Goal: Transaction & Acquisition: Download file/media

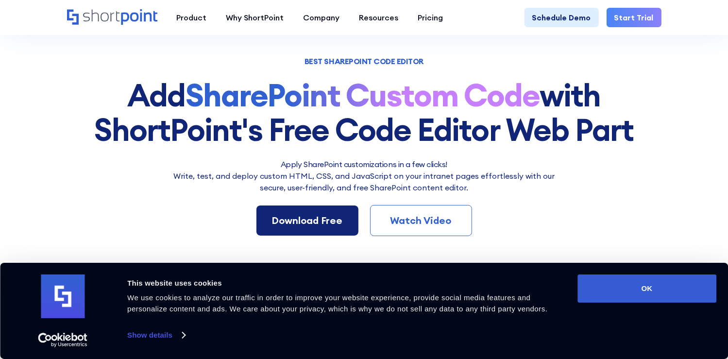
scroll to position [97, 0]
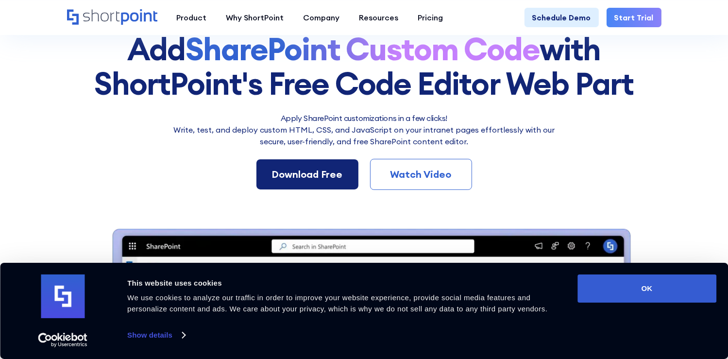
click at [310, 173] on div "Download Free" at bounding box center [307, 174] width 71 height 15
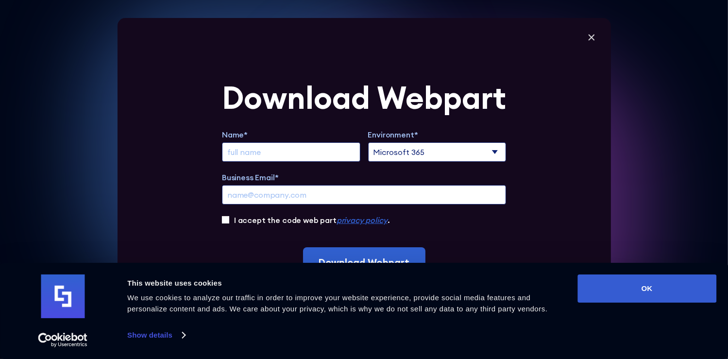
click at [291, 155] on input "Extend Trial" at bounding box center [291, 151] width 138 height 19
type input "Amanda"
click at [449, 156] on select "Microsoft 365 SharePoint Online SharePoint 2019 (On-Premise)" at bounding box center [437, 151] width 138 height 19
select select "SharePoint Online"
click at [372, 142] on select "Microsoft 365 SharePoint Online SharePoint 2019 (On-Premise)" at bounding box center [437, 151] width 138 height 19
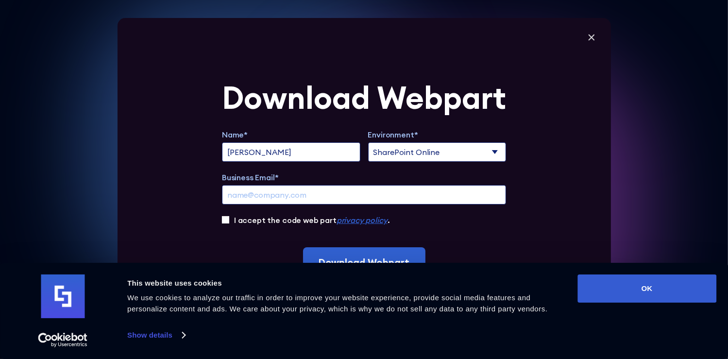
click at [282, 189] on input "Business Email*" at bounding box center [364, 194] width 284 height 19
type input "ahurt@sunmechanical.net"
click at [227, 220] on input "I accept the code web part privacy policy ." at bounding box center [225, 219] width 7 height 7
checkbox input "true"
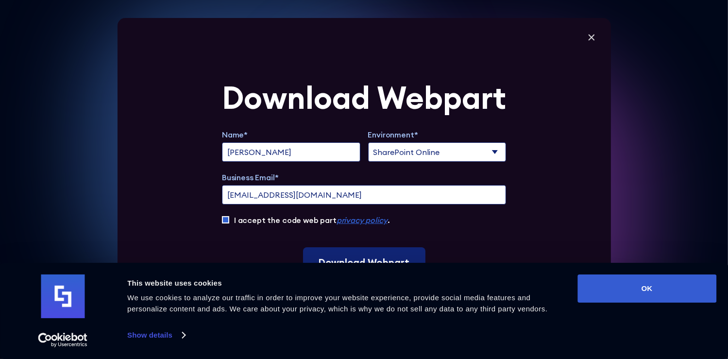
click at [364, 254] on input "Download Webpart" at bounding box center [364, 262] width 122 height 30
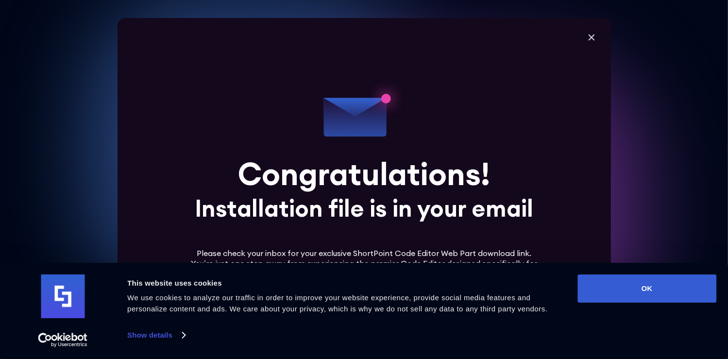
scroll to position [437, 0]
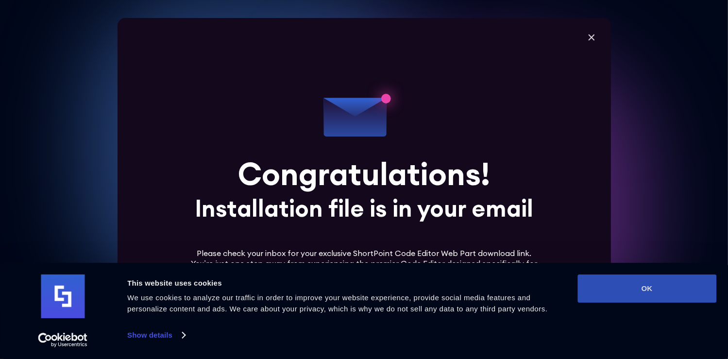
click at [654, 282] on button "OK" at bounding box center [647, 288] width 139 height 28
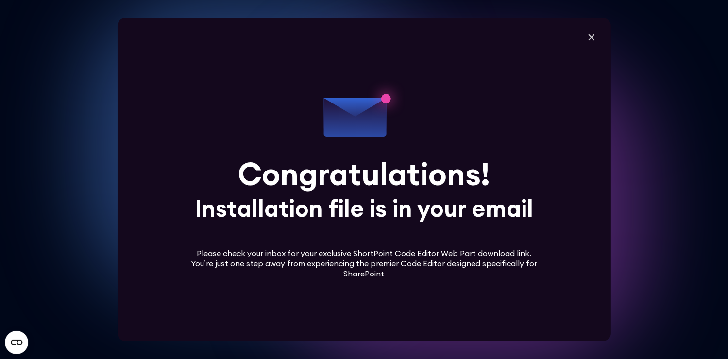
scroll to position [583, 0]
click at [596, 29] on div "Download Webpart Name* Amanda Environment* Microsoft 365 SharePoint Online Shar…" at bounding box center [365, 179] width 494 height 323
click at [595, 34] on icon at bounding box center [591, 37] width 15 height 15
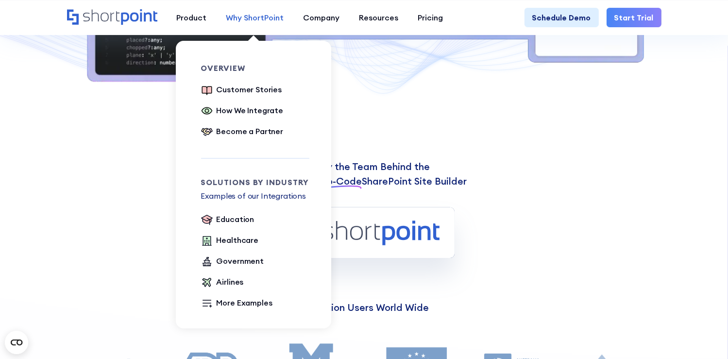
click at [251, 18] on div "Why ShortPoint" at bounding box center [255, 18] width 58 height 12
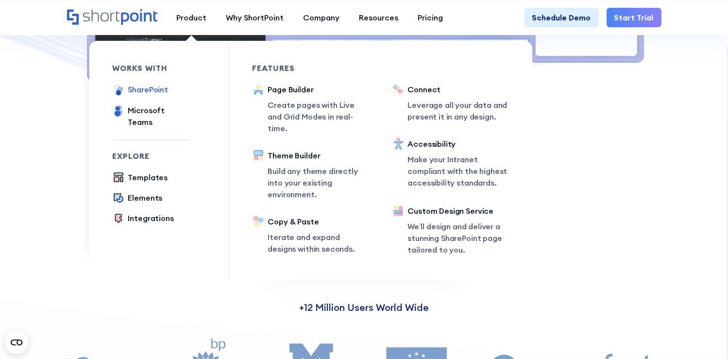
click at [153, 88] on div "SharePoint" at bounding box center [148, 90] width 40 height 12
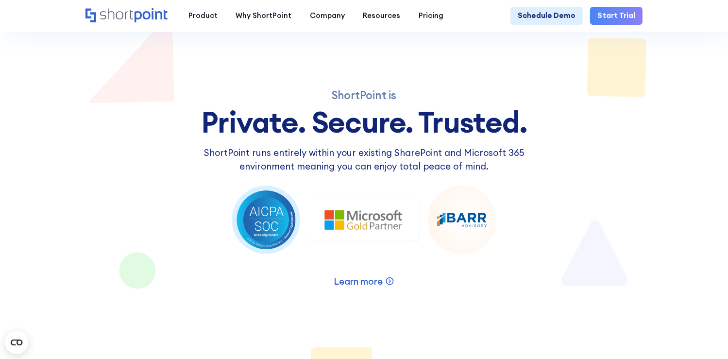
scroll to position [1263, 0]
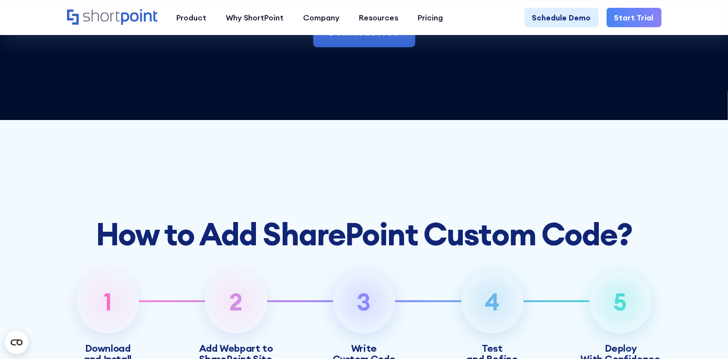
scroll to position [3263, 0]
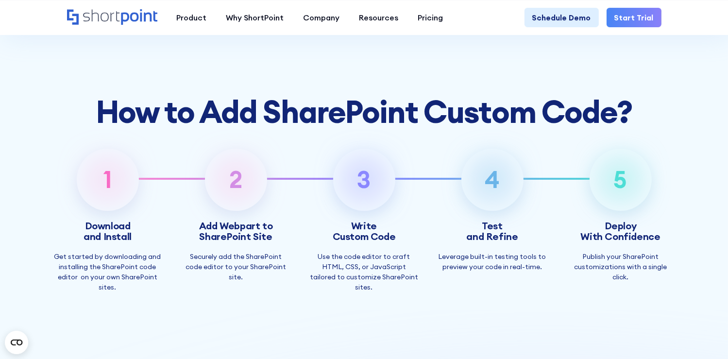
click at [234, 242] on h3 "Add Webpart to SharePoint Site" at bounding box center [235, 231] width 73 height 21
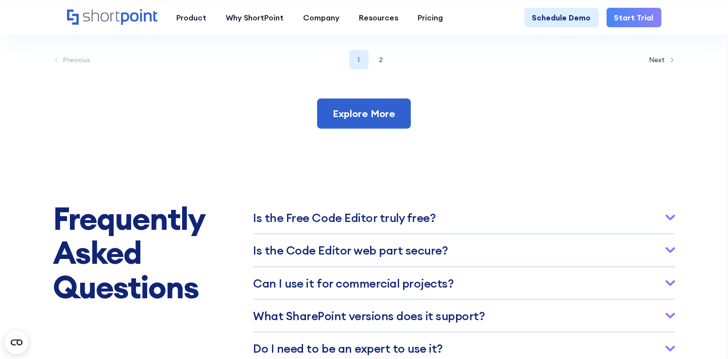
scroll to position [4672, 0]
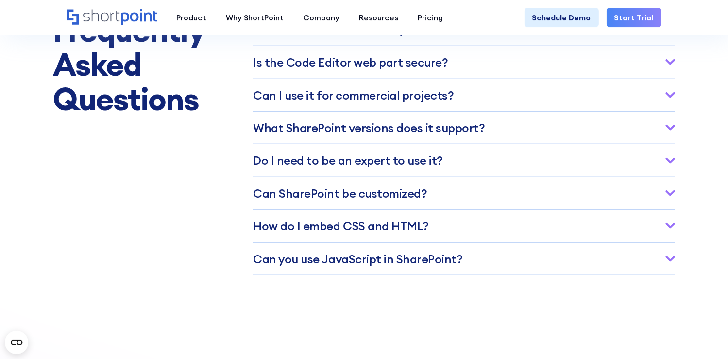
click at [282, 68] on h3 "Is the Code Editor web part secure?" at bounding box center [350, 62] width 195 height 13
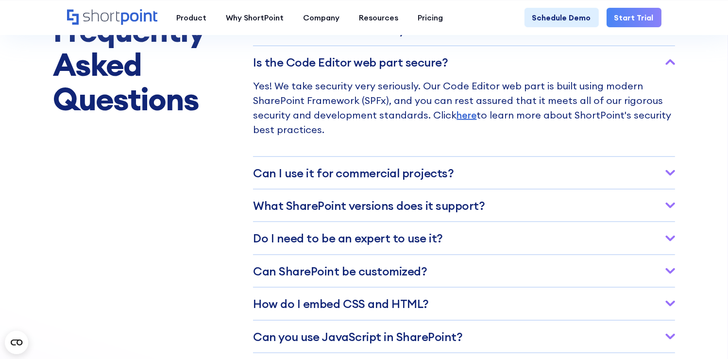
click at [347, 179] on h3 "Ca﻿n I use it for commercial projects?" at bounding box center [353, 173] width 201 height 13
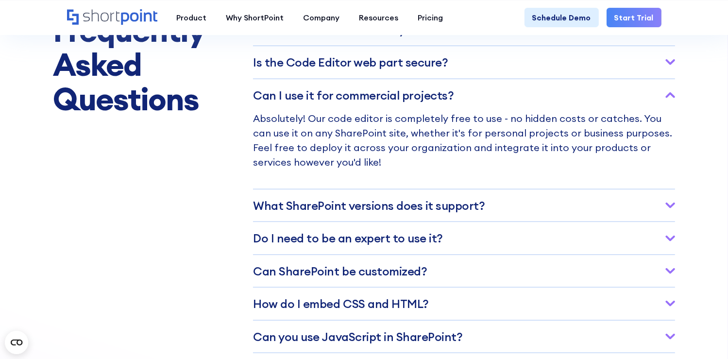
click at [334, 212] on h3 "What SharePoint versions does it support?" at bounding box center [369, 205] width 232 height 13
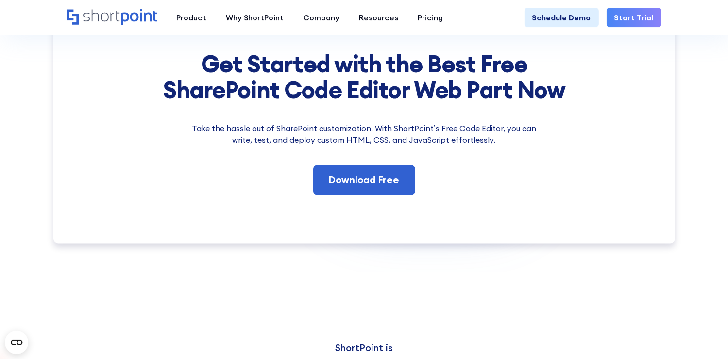
scroll to position [5060, 0]
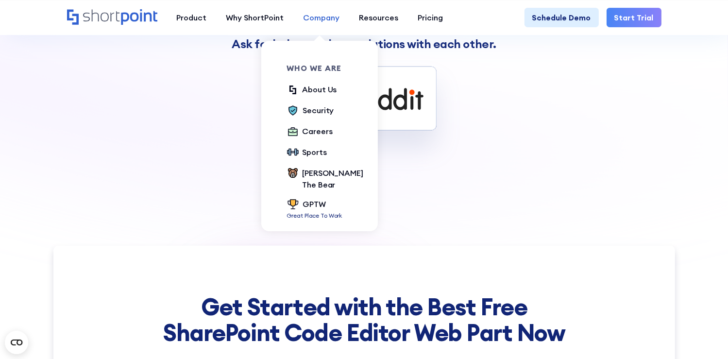
click at [326, 17] on div "Company" at bounding box center [322, 18] width 36 height 12
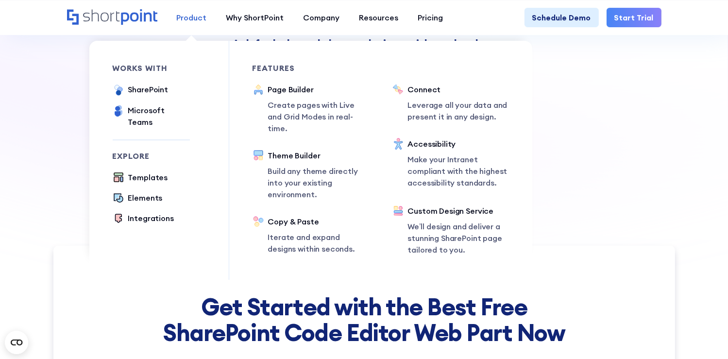
click at [179, 23] on div "Product" at bounding box center [192, 18] width 30 height 12
click at [139, 93] on div "SharePoint" at bounding box center [148, 90] width 40 height 12
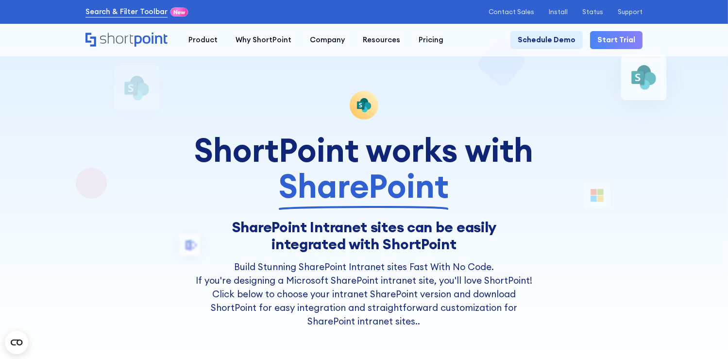
click at [146, 13] on link "Search & Filter Toolbar" at bounding box center [126, 11] width 82 height 11
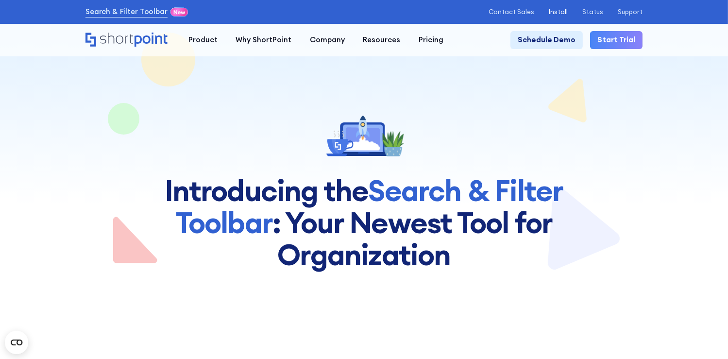
click at [565, 9] on p "Install" at bounding box center [558, 11] width 19 height 7
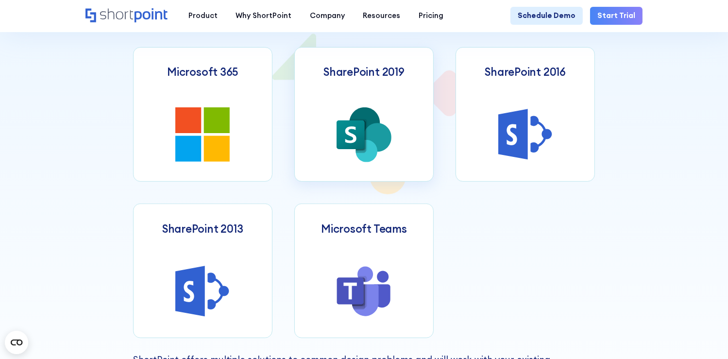
scroll to position [437, 0]
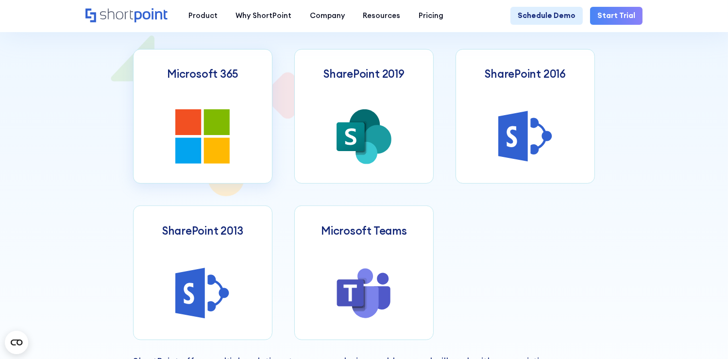
click at [209, 135] on icon at bounding box center [217, 122] width 26 height 26
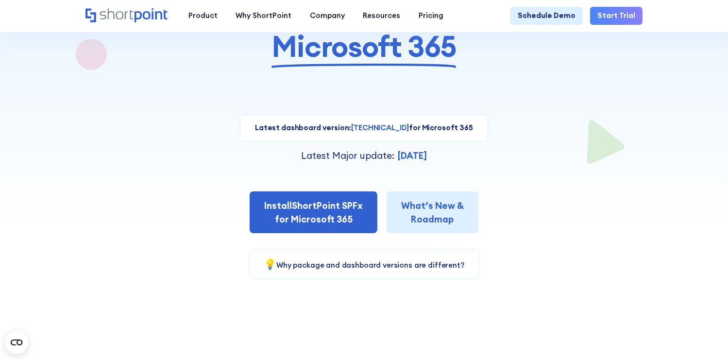
scroll to position [146, 0]
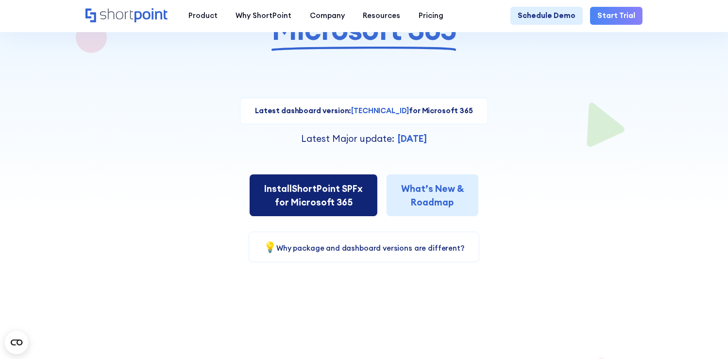
click at [347, 204] on link "Install ShortPoint SPFx for Microsoft 365" at bounding box center [314, 195] width 128 height 42
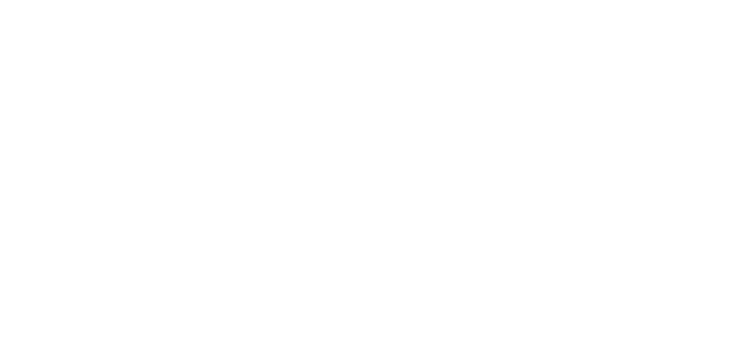
select select "Microsoft 365"
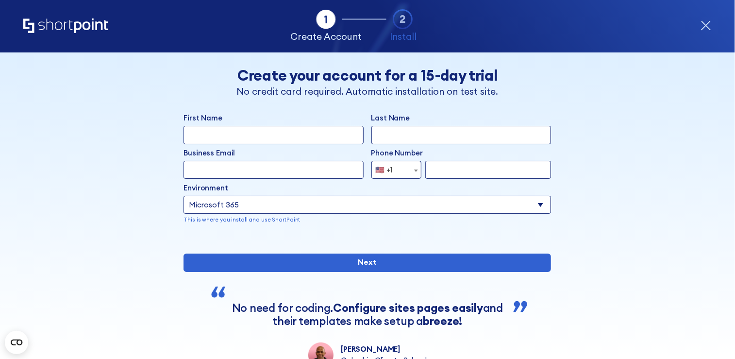
click at [299, 133] on input "First Name" at bounding box center [274, 135] width 180 height 18
type input "Amanda"
type input "Hurt"
type input "ahurt@sunmechanical.net"
select select "+1"
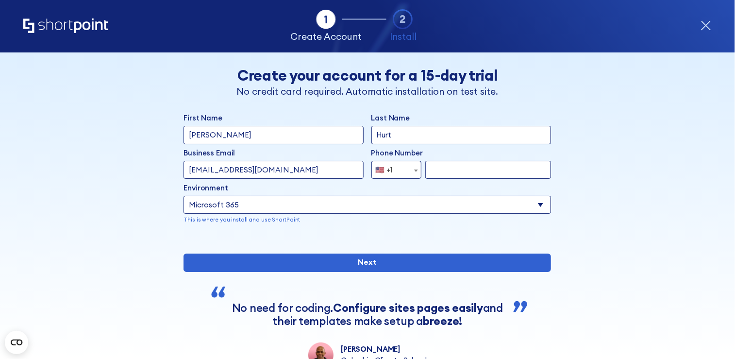
type input "5209910998"
click at [267, 171] on input "ahurt@sunmechanical.net" at bounding box center [274, 170] width 180 height 18
click at [474, 199] on select "Select an environment Microsoft 365 SharePoint Online SharePoint 2019 (On-Premi…" at bounding box center [368, 205] width 368 height 18
click at [184, 196] on select "Select an environment Microsoft 365 SharePoint Online SharePoint 2019 (On-Premi…" at bounding box center [368, 205] width 368 height 18
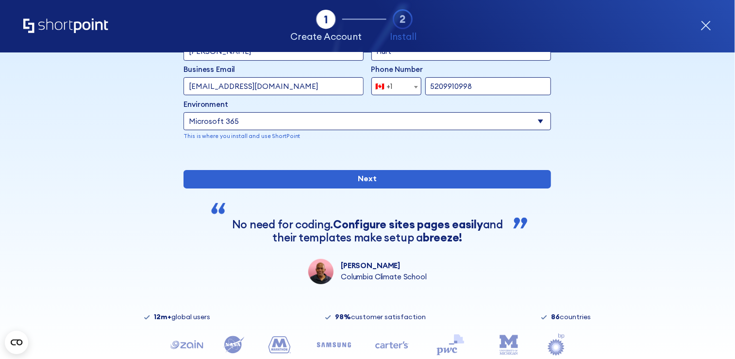
scroll to position [97, 0]
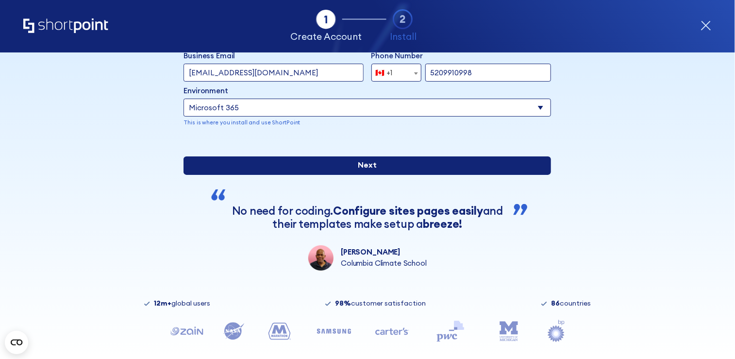
click at [238, 175] on input "Next" at bounding box center [368, 165] width 368 height 18
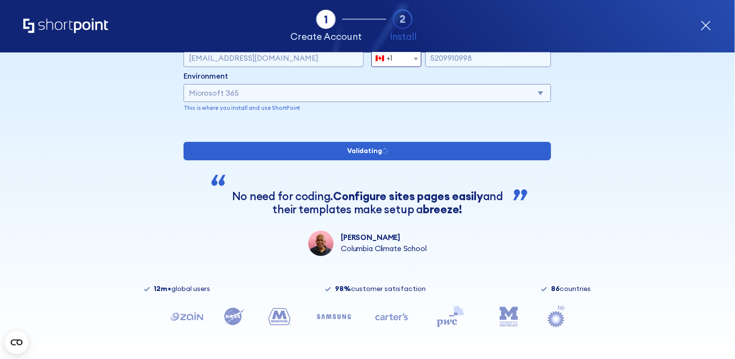
scroll to position [0, 0]
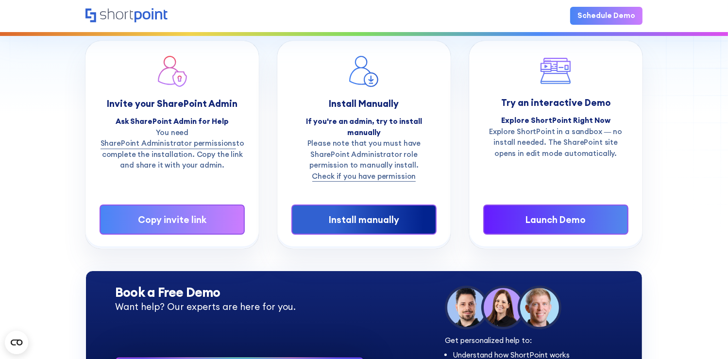
scroll to position [97, 0]
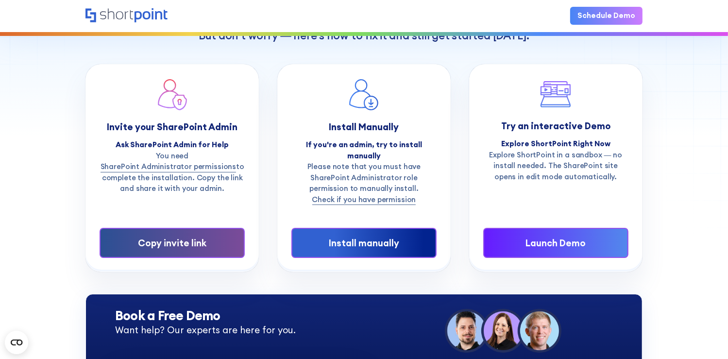
click at [214, 236] on div "Copy invite link" at bounding box center [172, 243] width 114 height 14
click at [145, 237] on link "Copy invite link" at bounding box center [172, 243] width 145 height 30
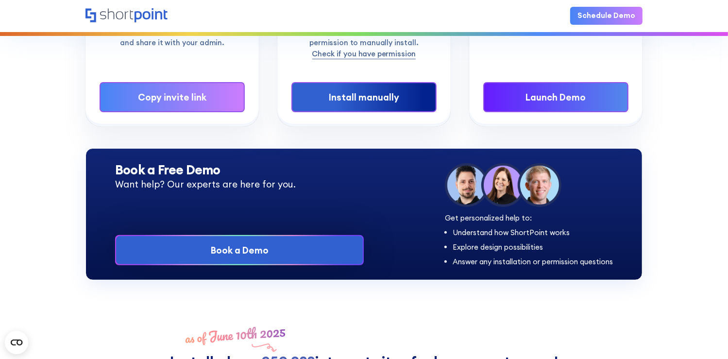
scroll to position [0, 0]
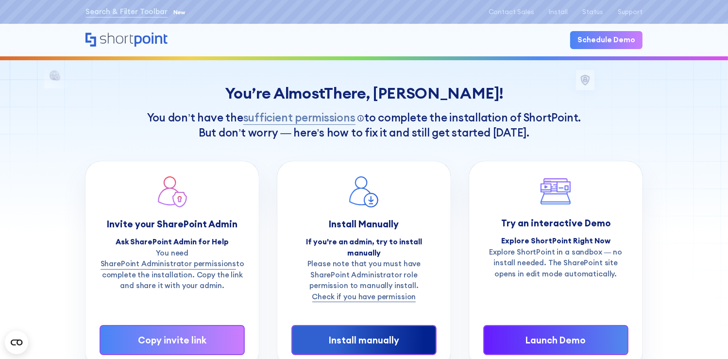
click at [120, 41] on icon "Home" at bounding box center [127, 40] width 85 height 15
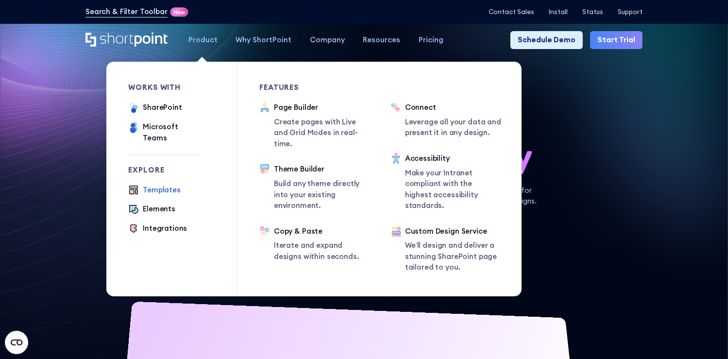
click at [152, 186] on div "Templates" at bounding box center [162, 190] width 38 height 11
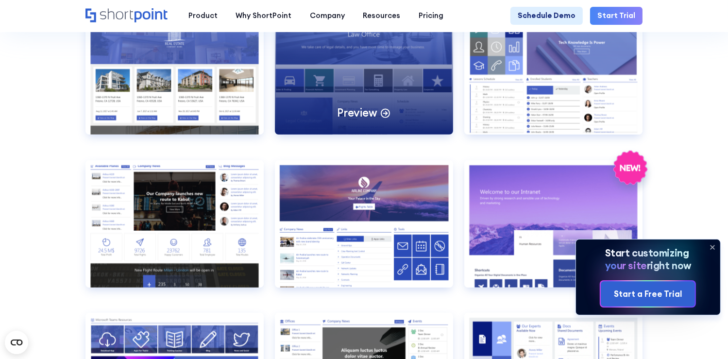
scroll to position [1020, 0]
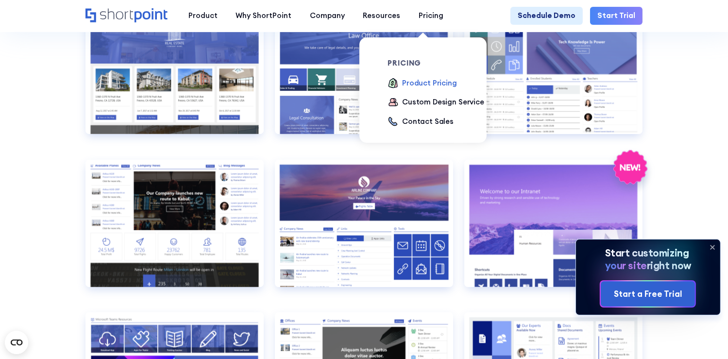
click at [412, 88] on div "Product Pricing" at bounding box center [429, 83] width 55 height 11
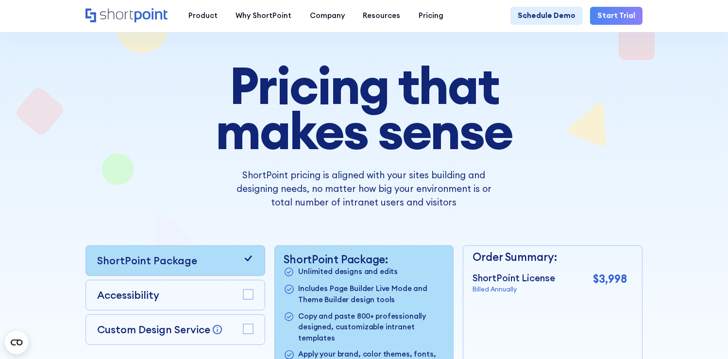
scroll to position [243, 0]
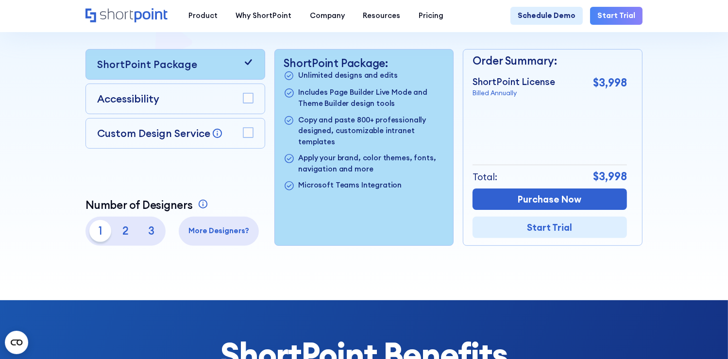
click at [215, 95] on div "Accessibility" at bounding box center [175, 98] width 157 height 15
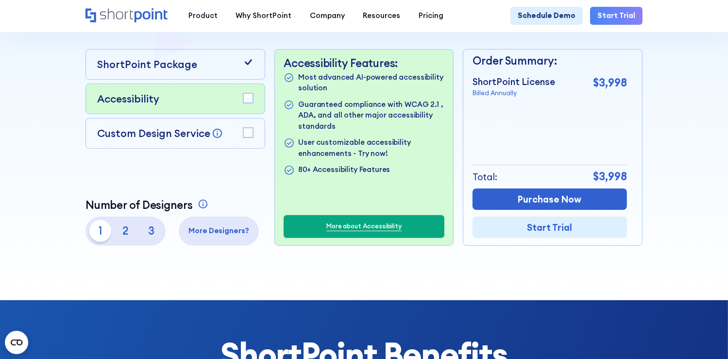
click at [204, 79] on div "ShortPoint Package" at bounding box center [175, 64] width 180 height 31
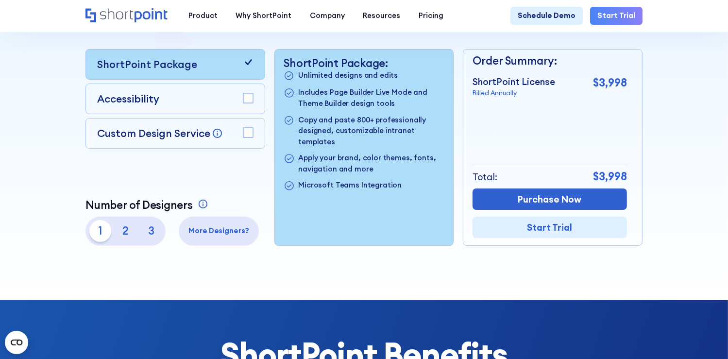
click at [239, 131] on div "Custom Design Service Bring your dream design to life with our Custom Design Se…" at bounding box center [175, 133] width 157 height 15
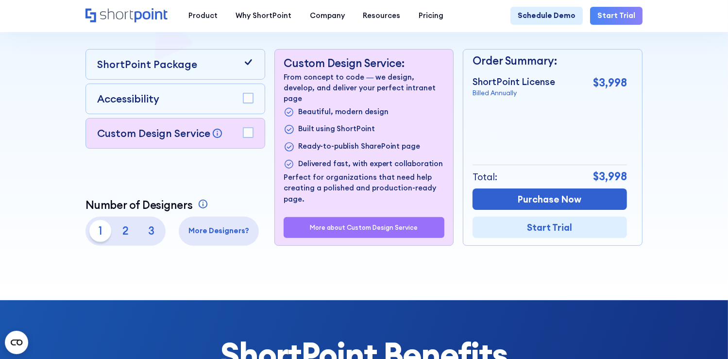
click at [239, 104] on div "Accessibility" at bounding box center [175, 98] width 157 height 15
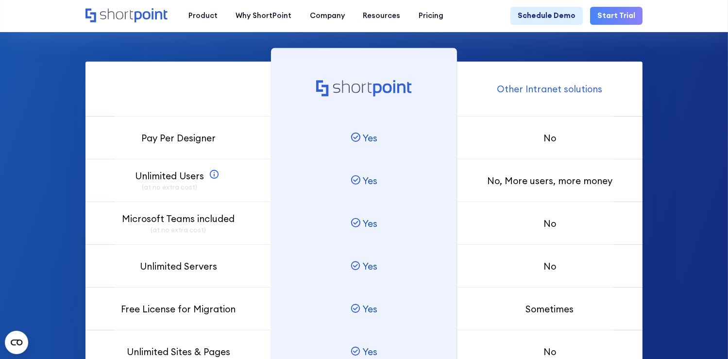
scroll to position [486, 0]
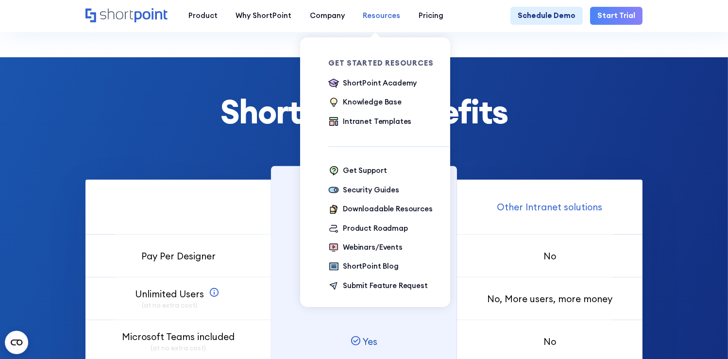
click at [375, 17] on div "Resources" at bounding box center [381, 15] width 37 height 11
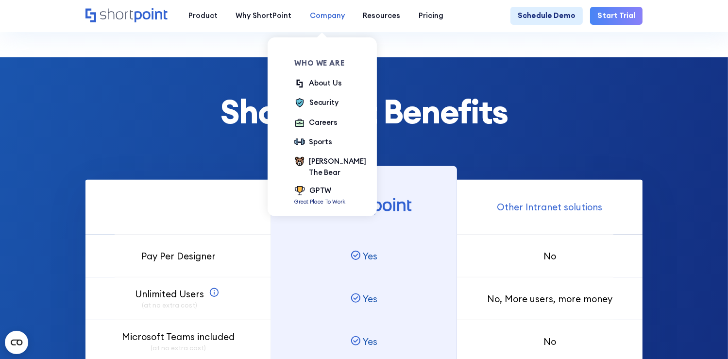
click at [310, 21] on link "Company" at bounding box center [327, 16] width 53 height 18
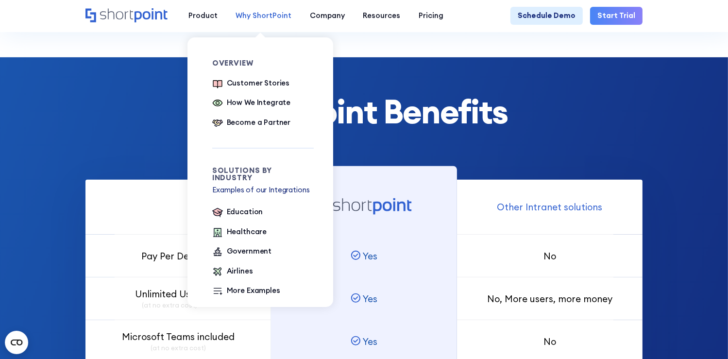
click at [259, 13] on div "Why ShortPoint" at bounding box center [264, 15] width 56 height 11
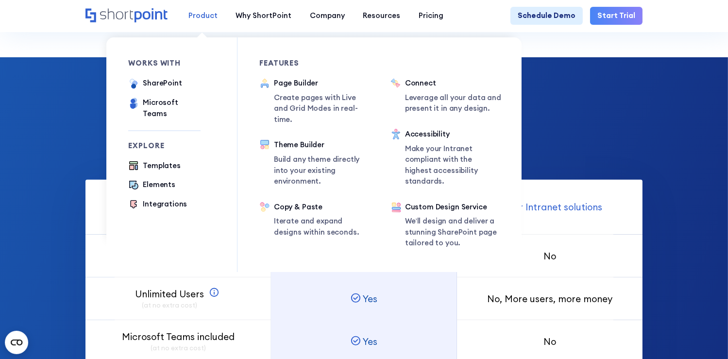
click at [205, 15] on div "Product" at bounding box center [202, 15] width 29 height 11
click at [297, 216] on p "Iterate and expand designs within seconds." at bounding box center [321, 227] width 95 height 22
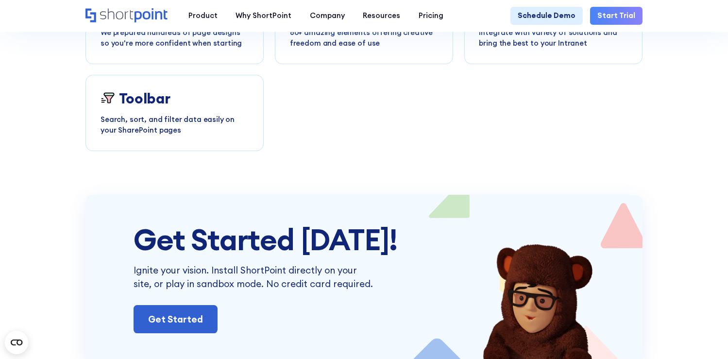
scroll to position [2672, 0]
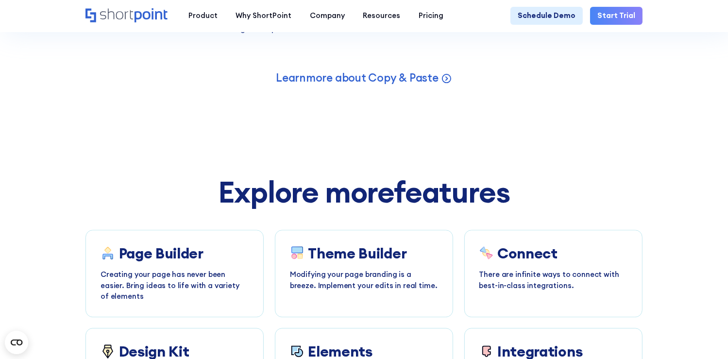
drag, startPoint x: 0, startPoint y: 0, endPoint x: 294, endPoint y: 197, distance: 353.9
